Goal: Complete application form

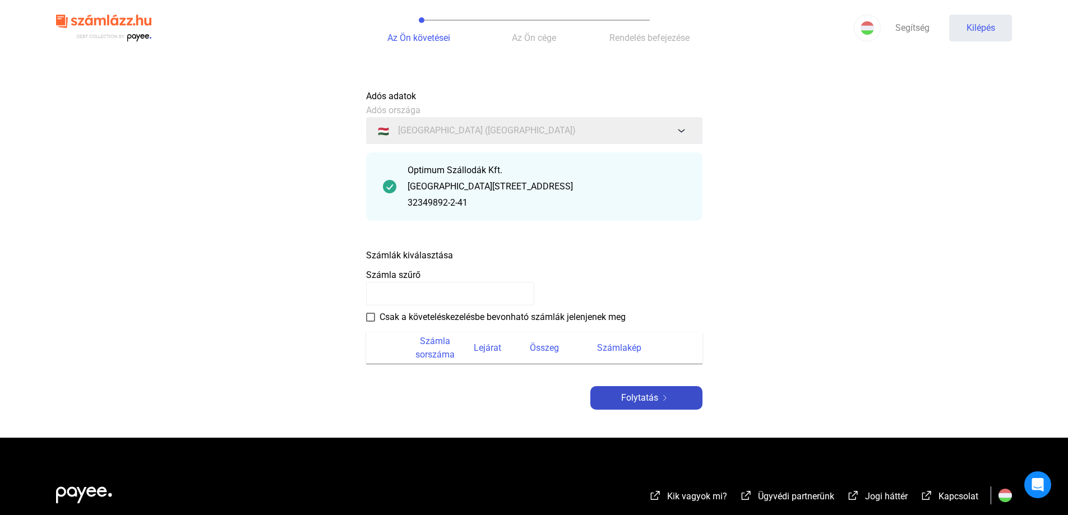
click at [663, 400] on img at bounding box center [664, 398] width 13 height 6
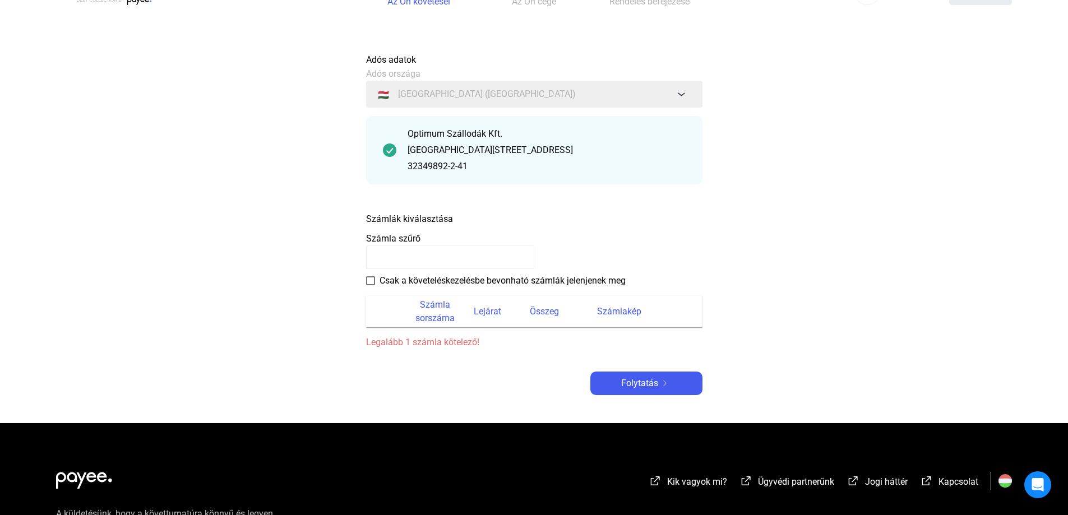
scroll to position [56, 0]
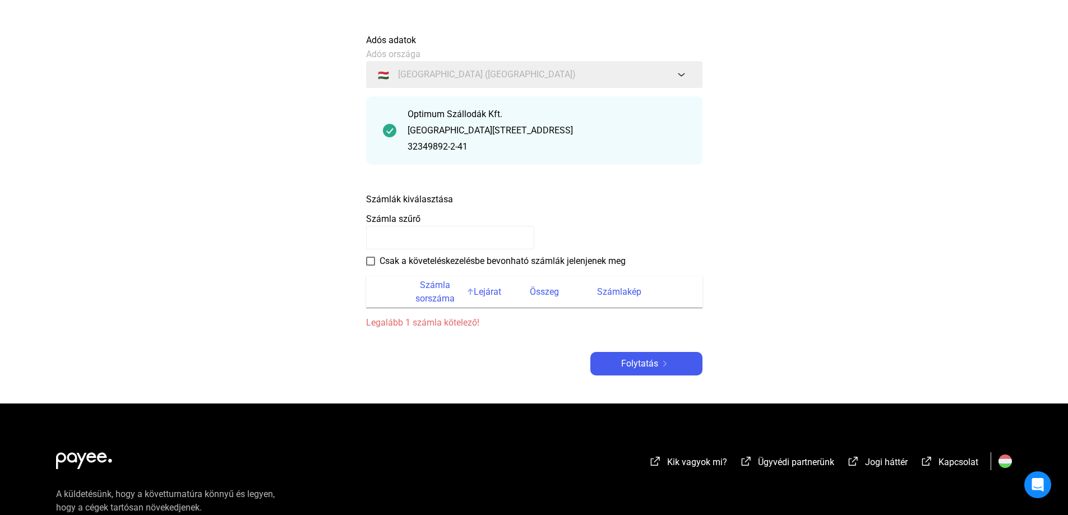
click at [440, 298] on font "Számla sorszáma" at bounding box center [434, 292] width 39 height 24
click at [544, 293] on font "Összeg" at bounding box center [544, 292] width 29 height 11
click at [602, 291] on font "Számlakép" at bounding box center [619, 292] width 44 height 11
click at [537, 292] on font "Összeg" at bounding box center [544, 292] width 29 height 11
click at [372, 261] on span at bounding box center [370, 261] width 9 height 9
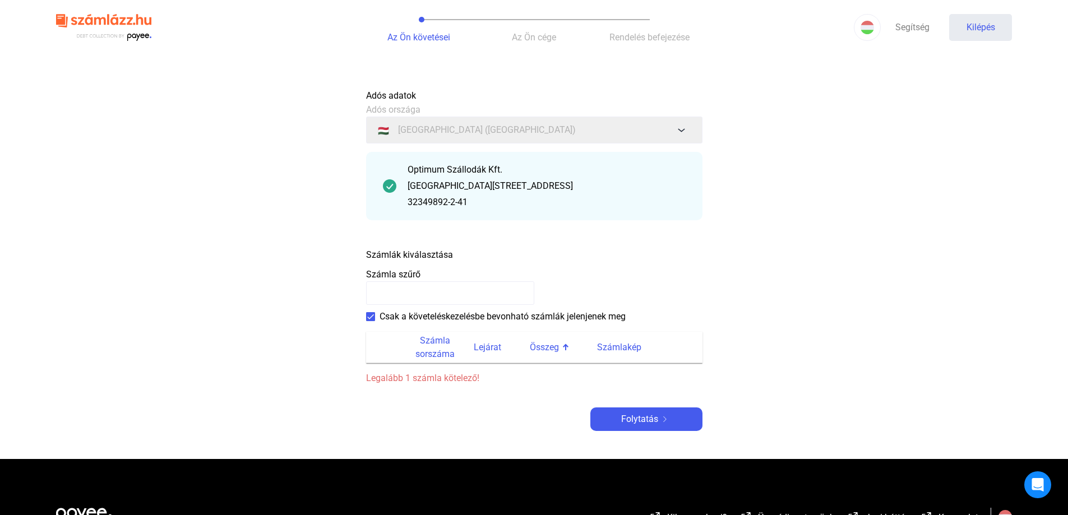
scroll to position [0, 0]
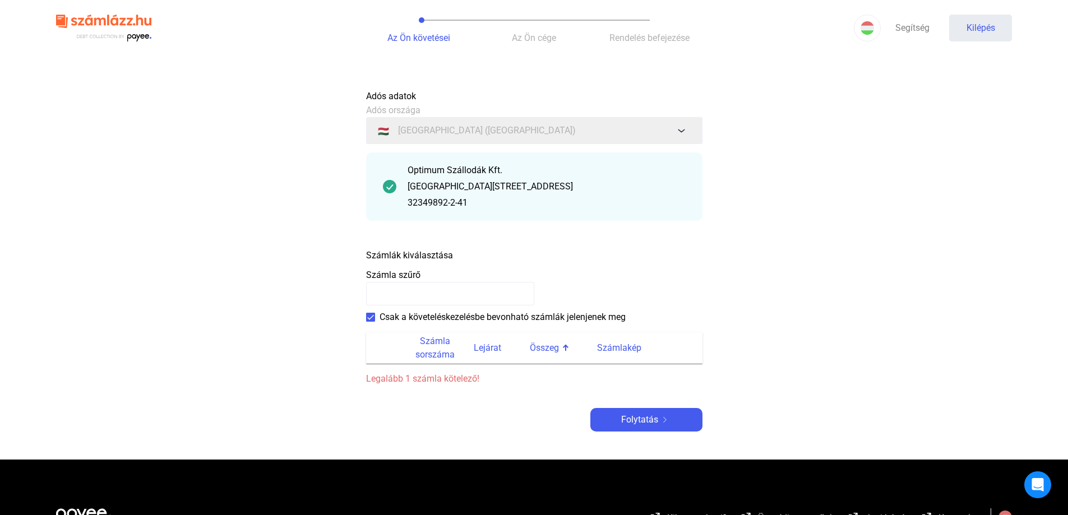
click at [444, 182] on font "[GEOGRAPHIC_DATA][STREET_ADDRESS]" at bounding box center [490, 186] width 165 height 11
click at [444, 354] on font "Számla sorszáma" at bounding box center [434, 348] width 39 height 24
click at [446, 356] on font "Számla sorszáma" at bounding box center [434, 348] width 39 height 24
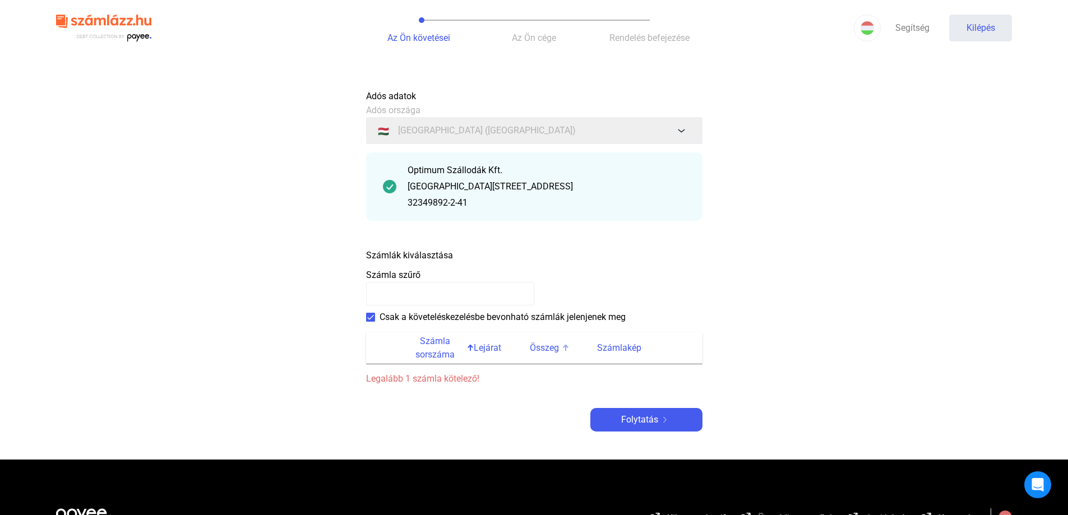
click at [547, 348] on font "Összeg" at bounding box center [544, 348] width 29 height 11
click at [431, 299] on input at bounding box center [450, 294] width 168 height 24
click at [627, 419] on font "Folytatás" at bounding box center [639, 419] width 37 height 11
click at [432, 299] on input at bounding box center [450, 294] width 168 height 24
